Goal: Transaction & Acquisition: Purchase product/service

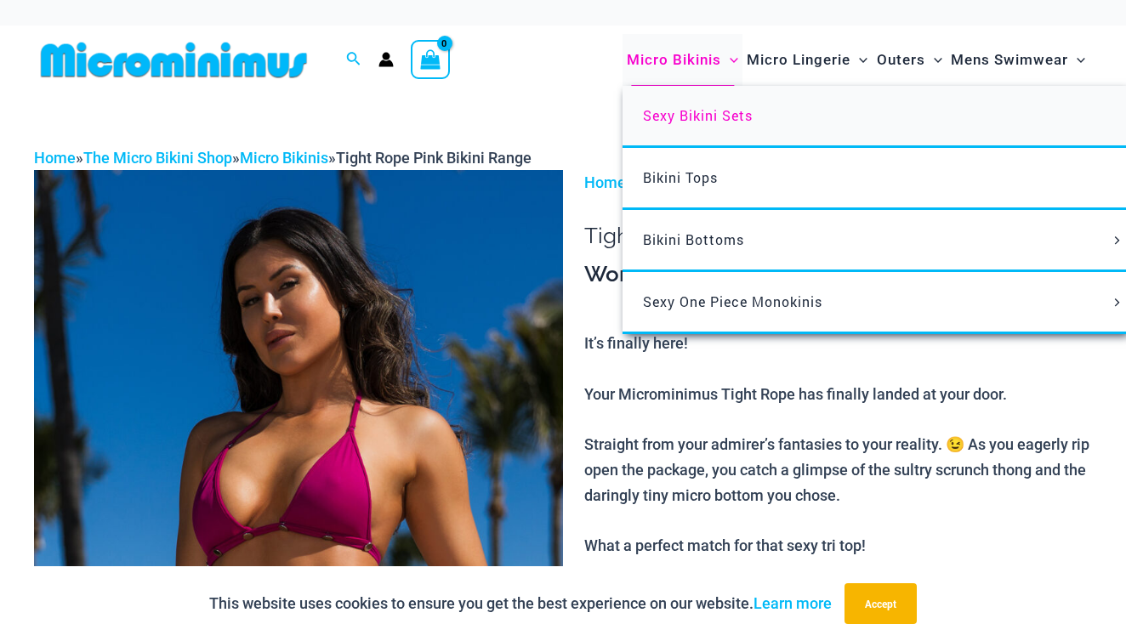
click at [716, 112] on span "Sexy Bikini Sets" at bounding box center [698, 115] width 110 height 18
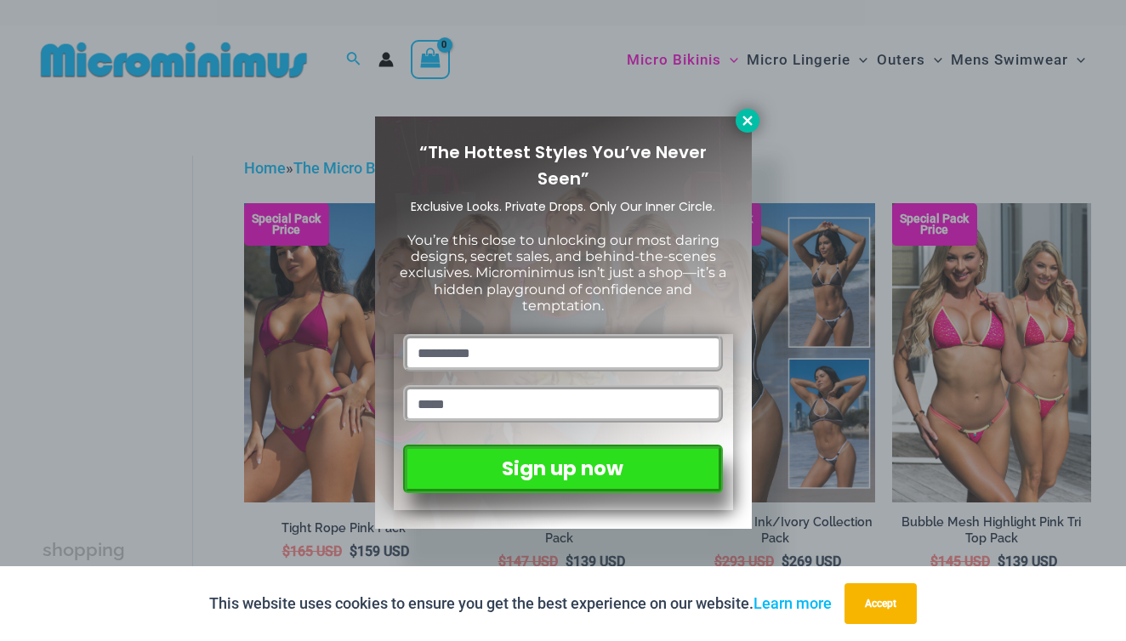
click at [740, 121] on icon at bounding box center [747, 120] width 15 height 15
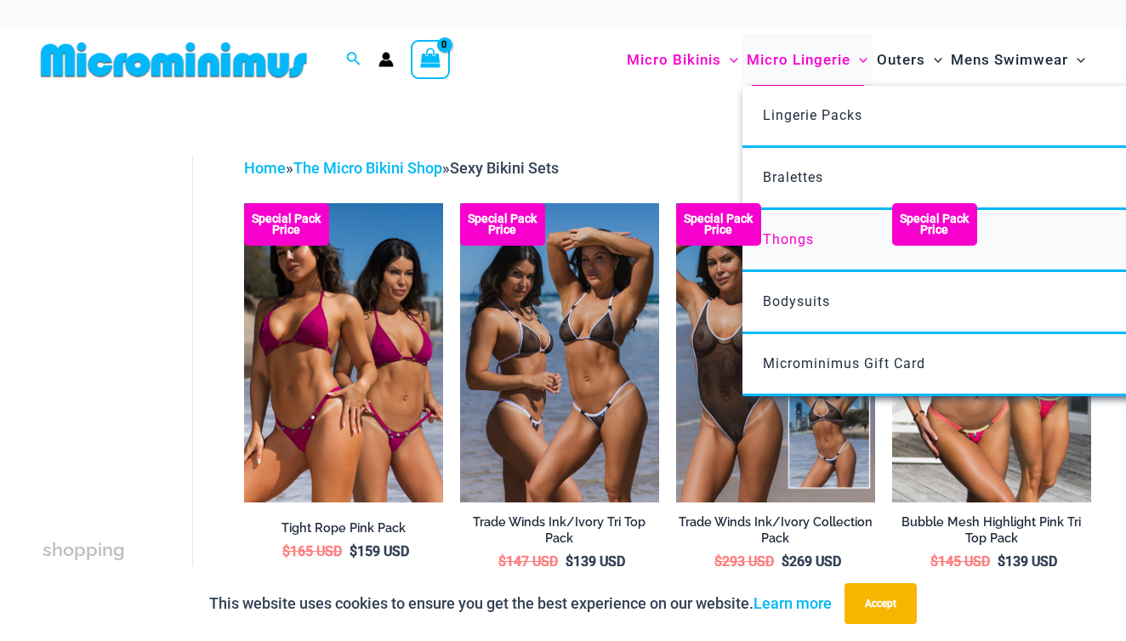
click at [796, 221] on link "Thongs" at bounding box center [995, 241] width 506 height 62
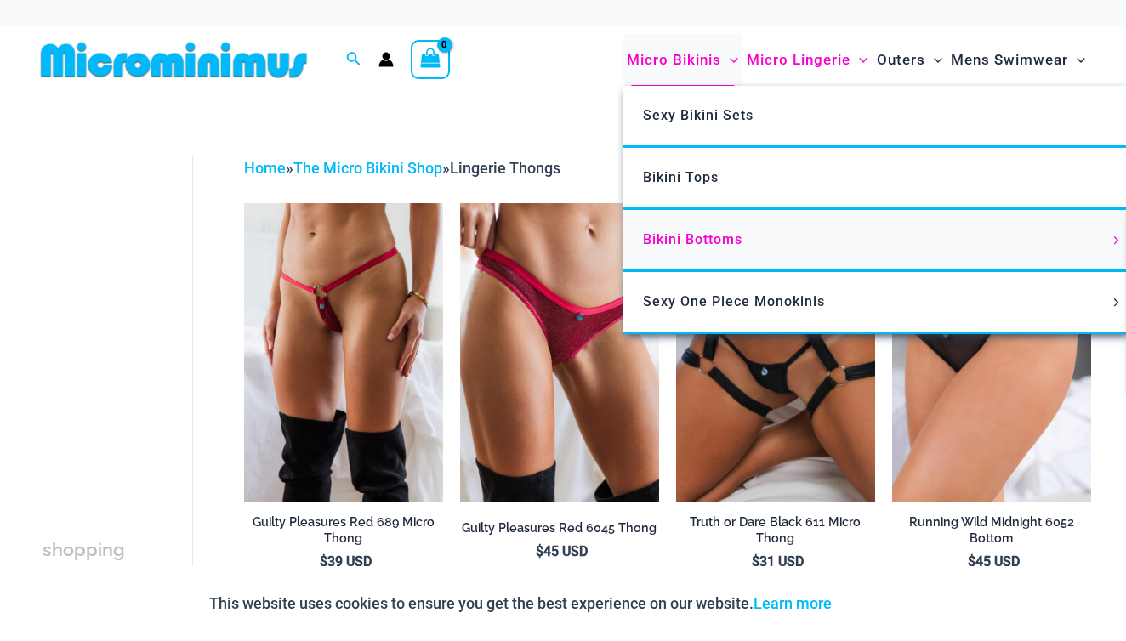
click at [716, 253] on link "Bikini Bottoms" at bounding box center [875, 241] width 506 height 62
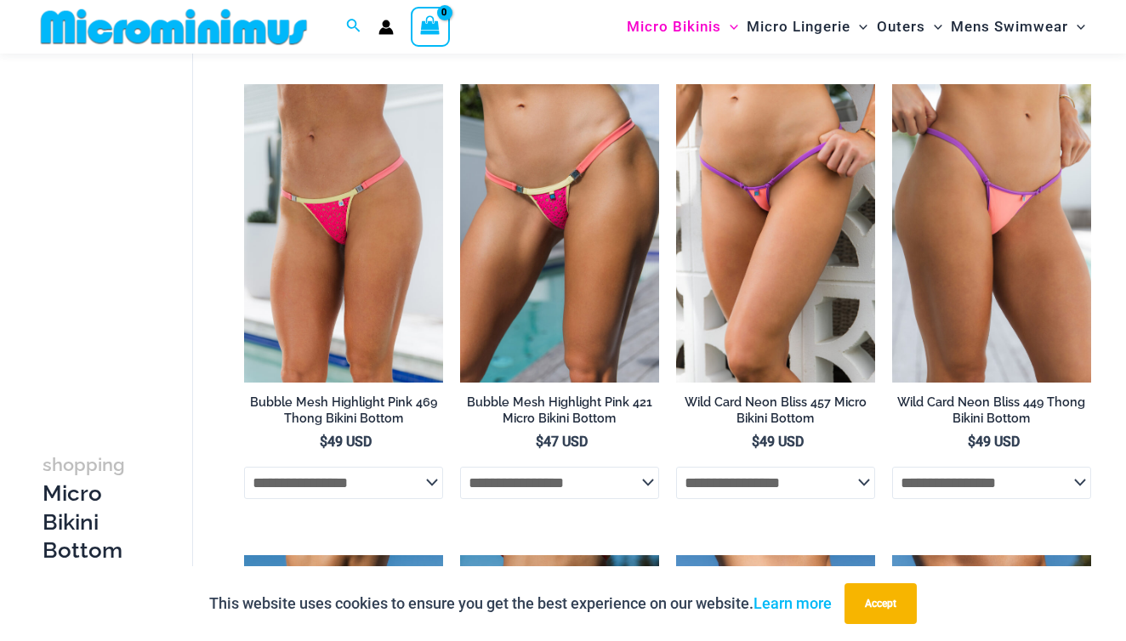
scroll to position [786, 0]
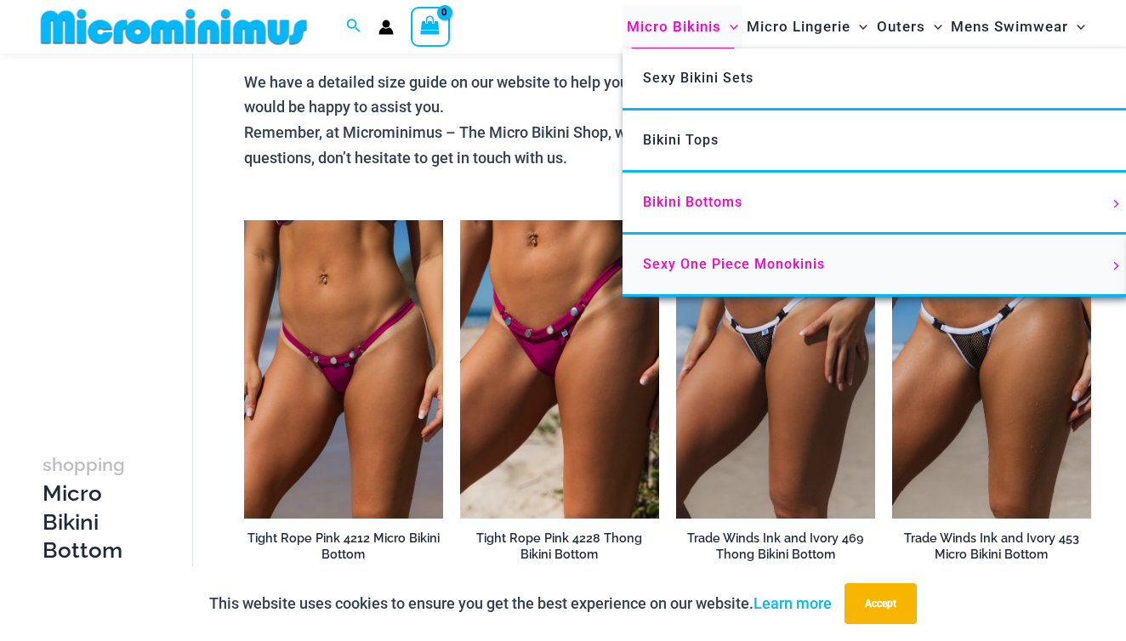
click at [714, 264] on span "Sexy One Piece Monokinis" at bounding box center [734, 264] width 182 height 16
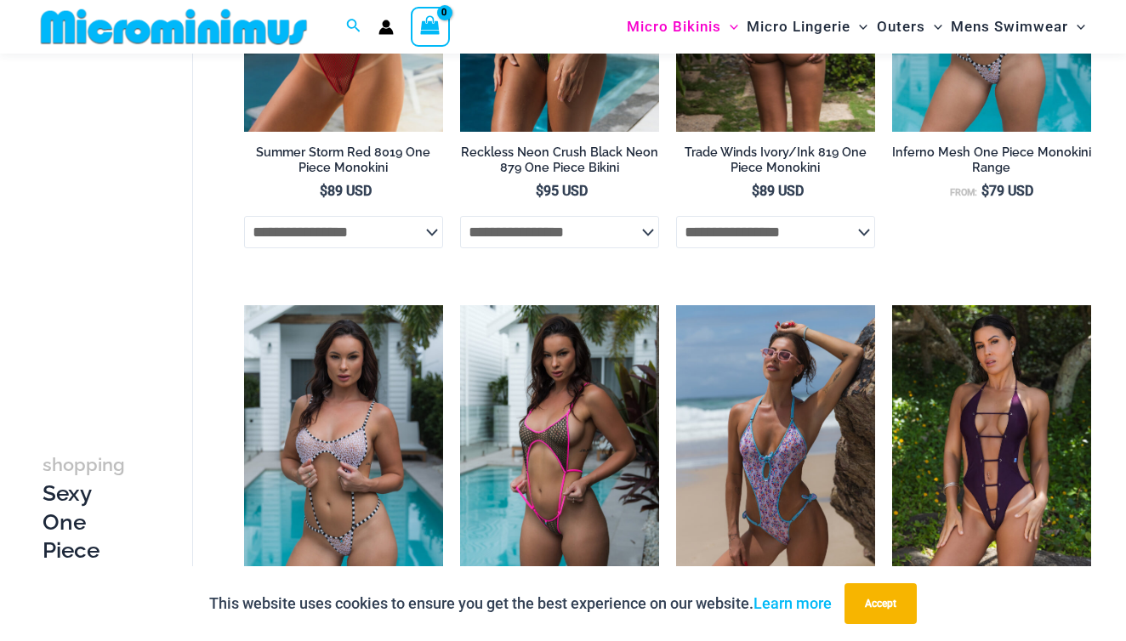
scroll to position [1094, 0]
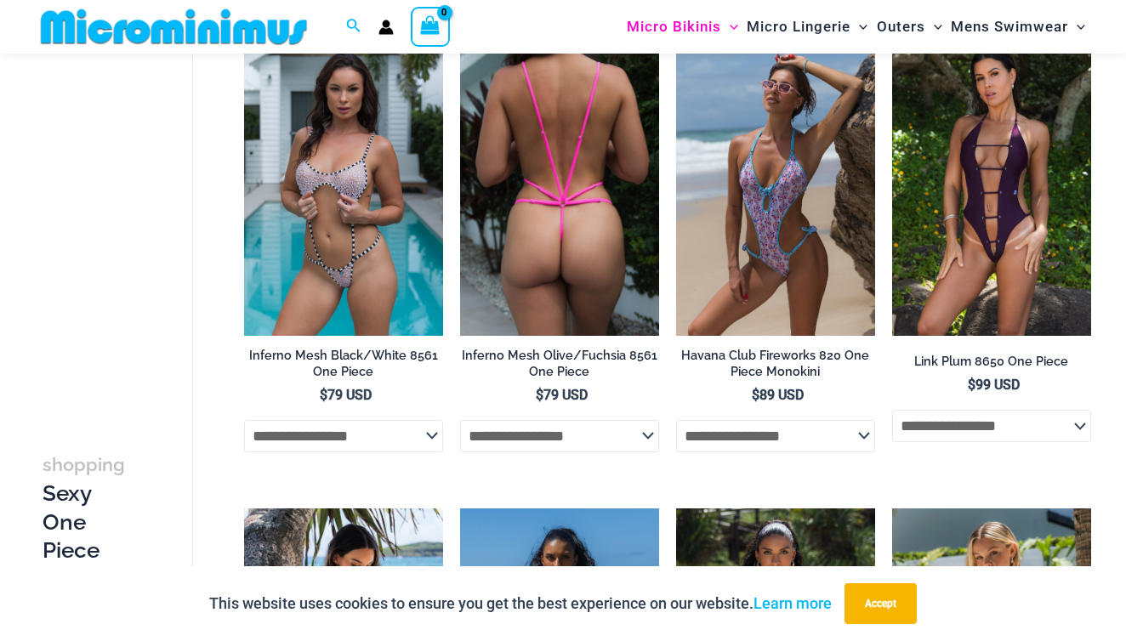
click at [564, 366] on h2 "Inferno Mesh Olive/Fuchsia 8561 One Piece" at bounding box center [559, 363] width 199 height 31
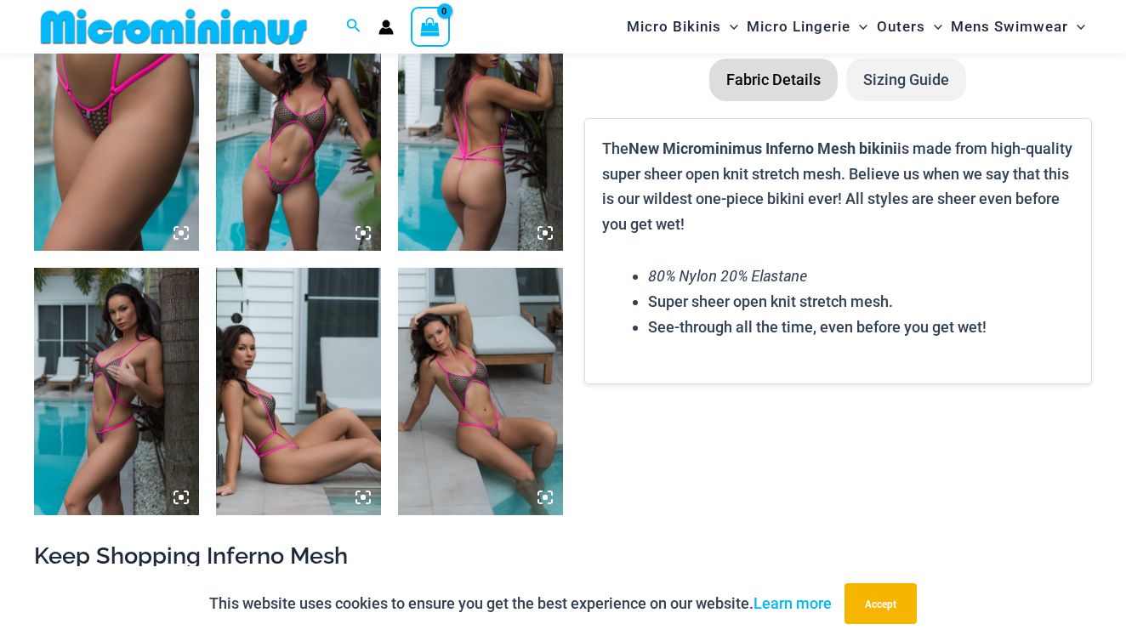
scroll to position [1272, 0]
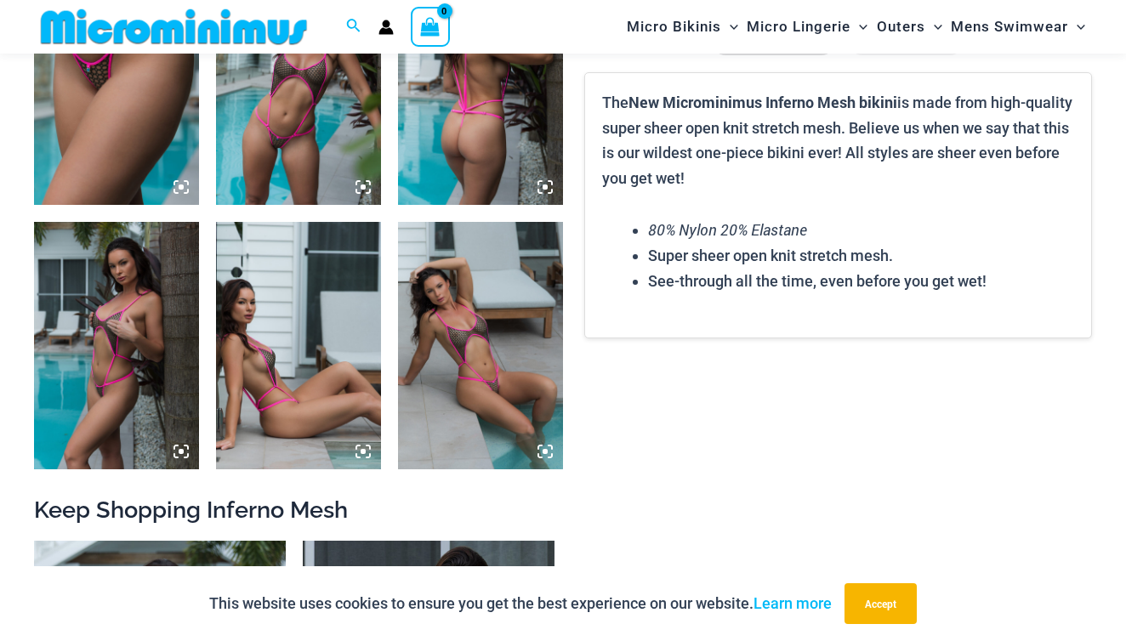
click at [316, 156] on img at bounding box center [298, 80] width 165 height 247
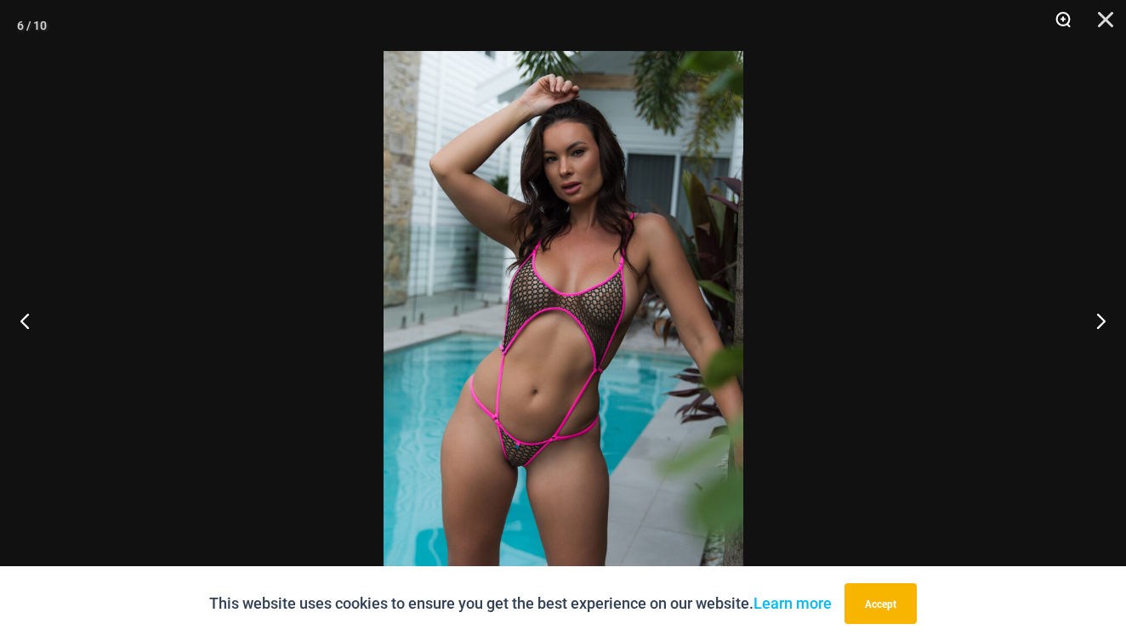
click at [1064, 21] on button "Zoom" at bounding box center [1056, 25] width 43 height 51
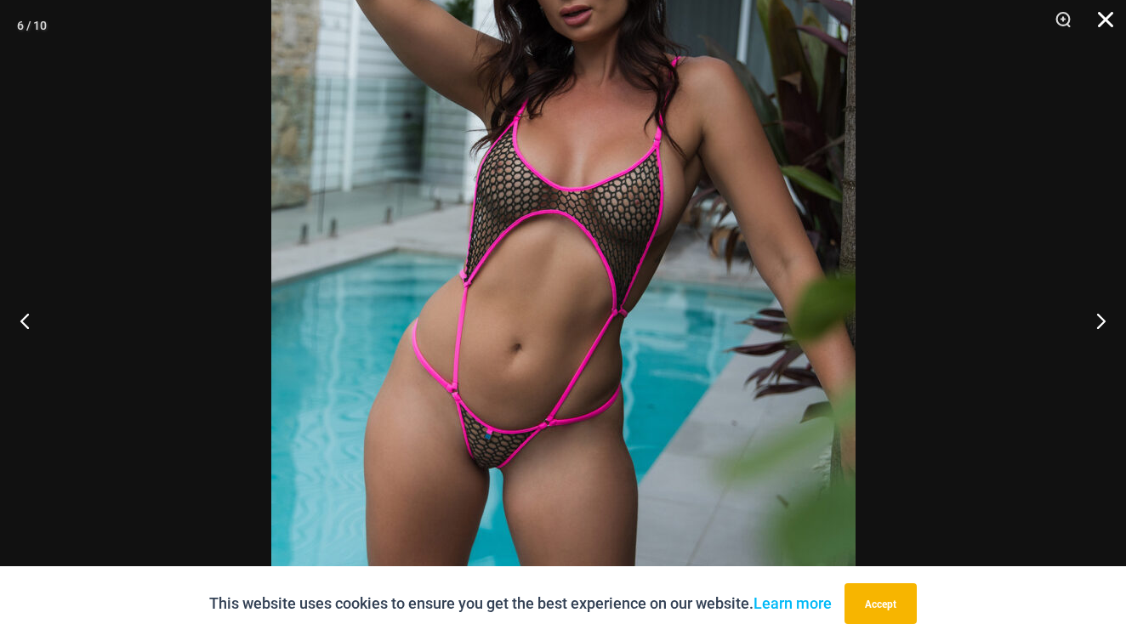
click at [1111, 14] on button "Close" at bounding box center [1099, 25] width 43 height 51
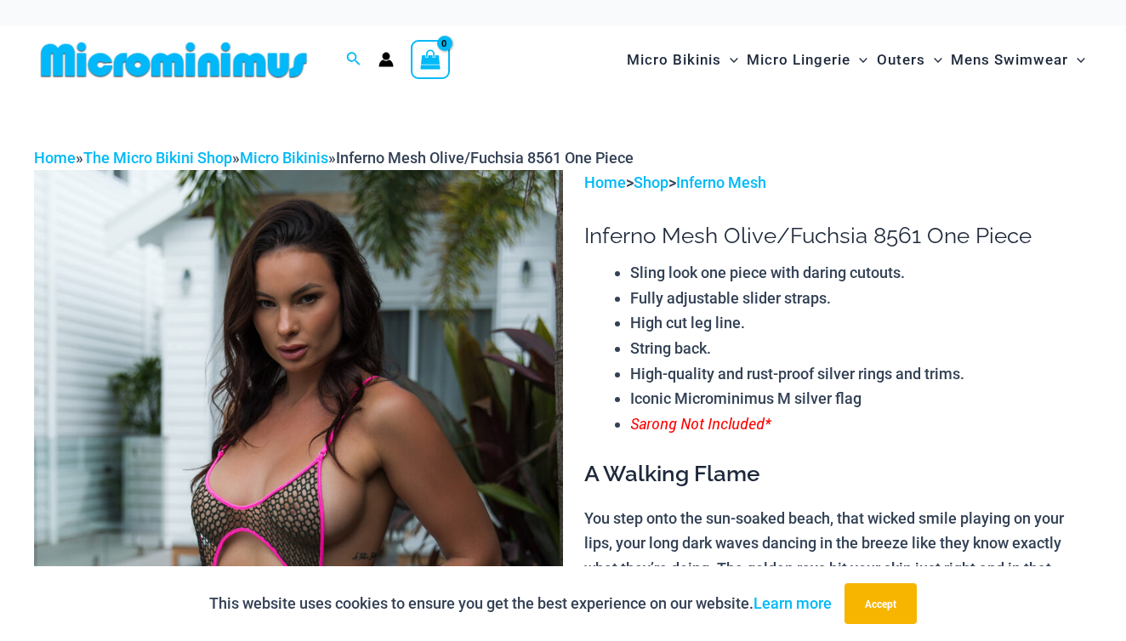
scroll to position [0, 0]
click at [286, 82] on div at bounding box center [181, 60] width 295 height 69
click at [255, 67] on img at bounding box center [174, 60] width 280 height 38
